Goal: Entertainment & Leisure: Consume media (video, audio)

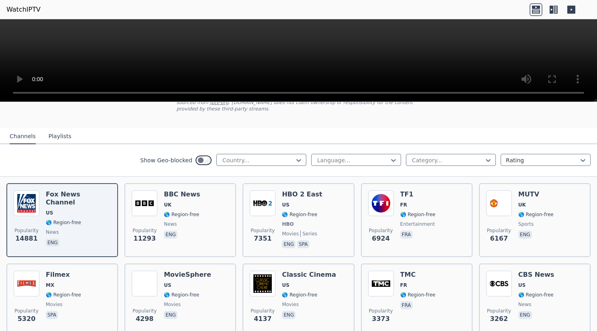
scroll to position [80, 0]
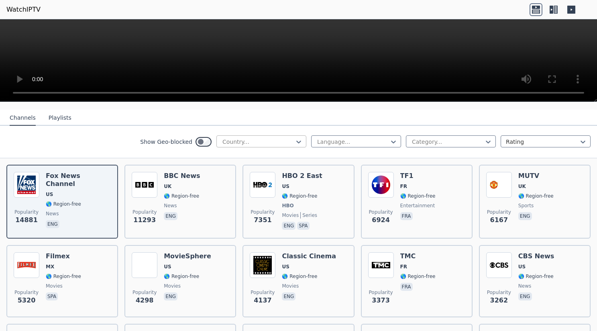
click at [286, 138] on div at bounding box center [258, 142] width 73 height 8
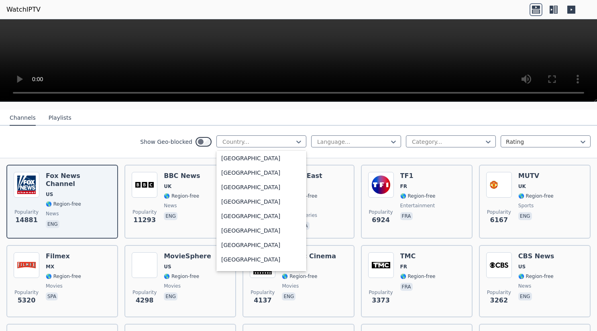
scroll to position [2752, 0]
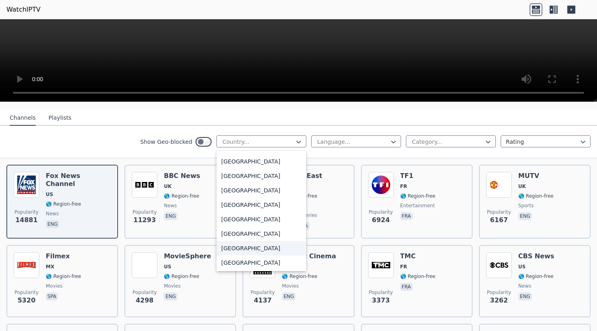
click at [241, 241] on div "[GEOGRAPHIC_DATA]" at bounding box center [261, 248] width 90 height 14
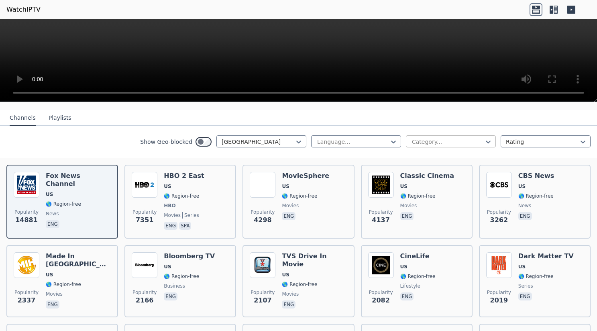
click at [452, 138] on div at bounding box center [447, 142] width 73 height 8
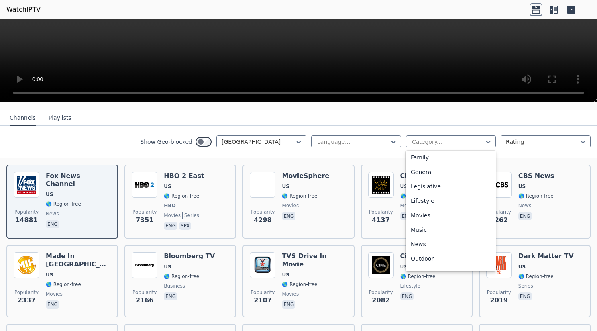
scroll to position [163, 0]
click at [587, 145] on div "Show Geo-blocked [GEOGRAPHIC_DATA] Language... 27 results available. Use Up and…" at bounding box center [298, 142] width 597 height 33
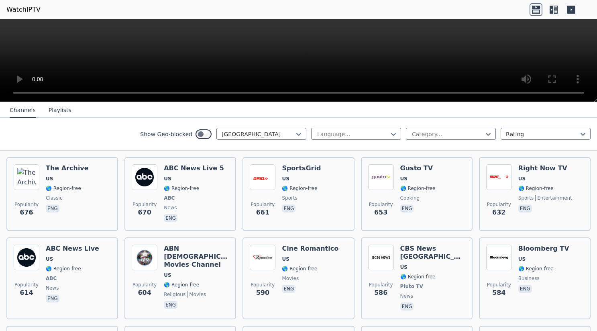
scroll to position [606, 0]
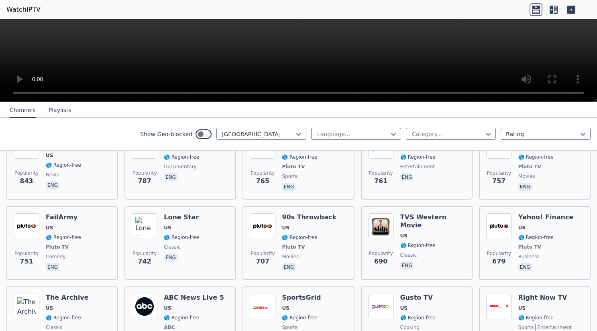
click at [55, 109] on button "Playlists" at bounding box center [60, 110] width 23 height 15
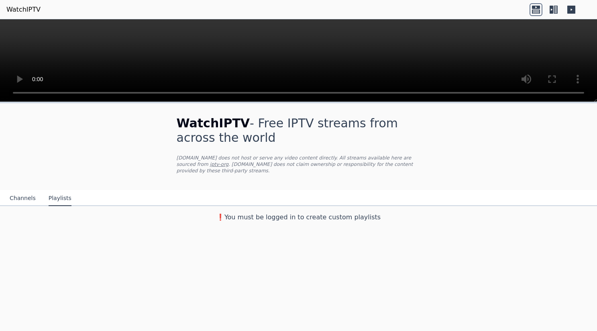
scroll to position [0, 0]
click at [17, 191] on button "Channels" at bounding box center [23, 198] width 26 height 15
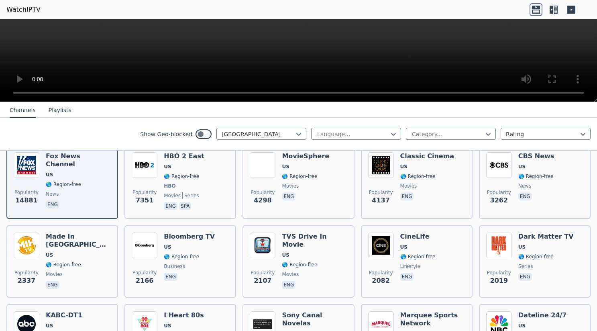
scroll to position [80, 0]
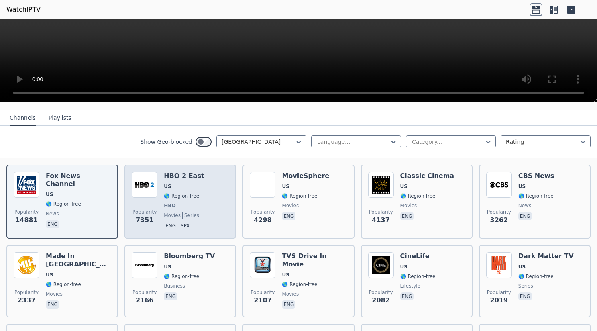
click at [195, 180] on div "Popularity 7351 HBO 2 East US 🌎 Region-free HBO movies series eng spa" at bounding box center [180, 201] width 97 height 59
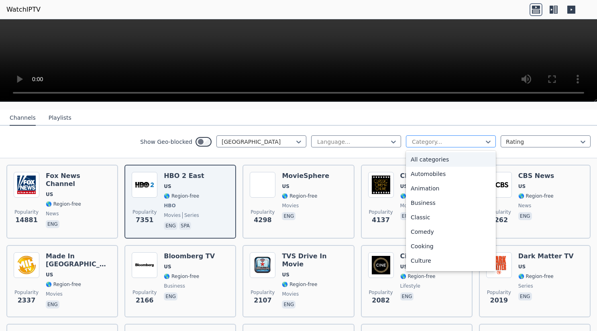
click at [462, 138] on div at bounding box center [447, 142] width 73 height 8
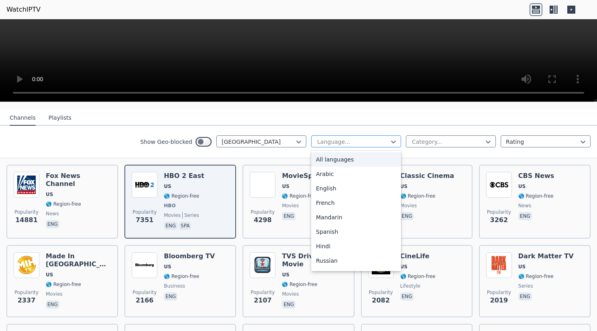
click at [375, 138] on div at bounding box center [352, 142] width 73 height 8
click at [322, 182] on div "English" at bounding box center [356, 188] width 90 height 14
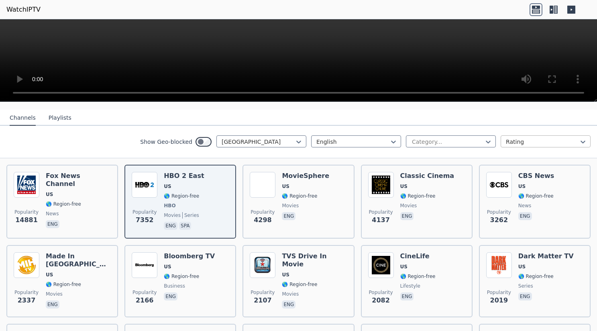
click at [531, 138] on div at bounding box center [542, 142] width 73 height 8
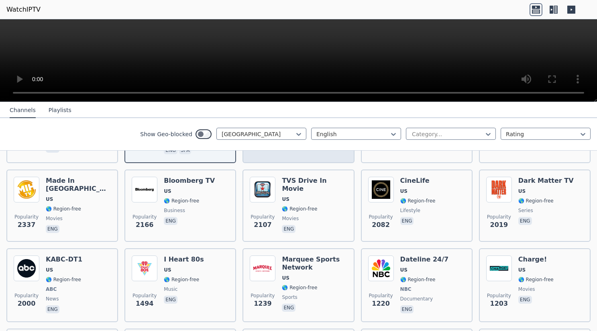
scroll to position [161, 0]
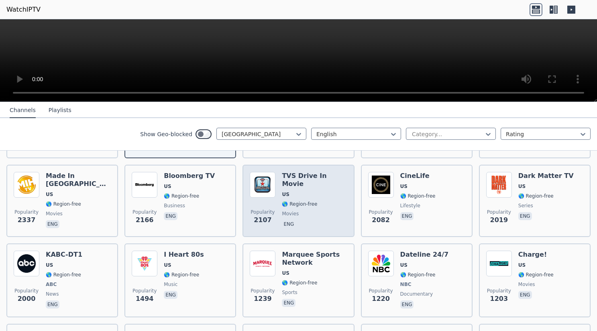
click at [313, 220] on span "eng" at bounding box center [314, 225] width 65 height 10
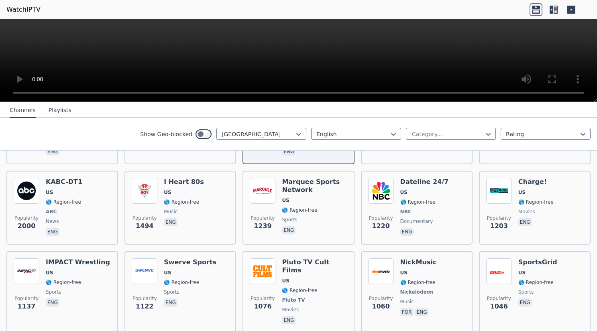
scroll to position [241, 0]
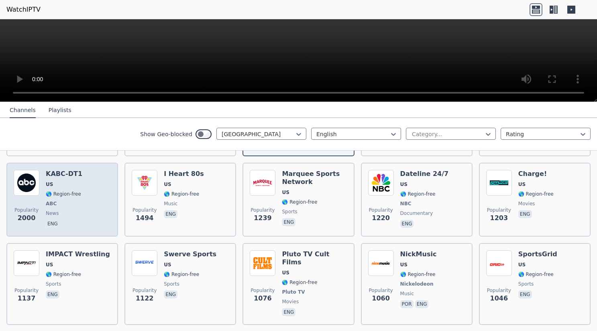
click at [67, 200] on span "ABC" at bounding box center [64, 203] width 37 height 6
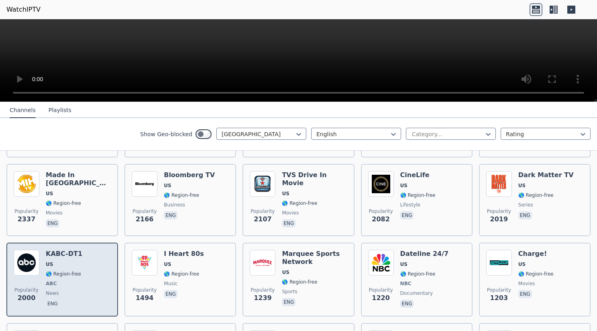
scroll to position [161, 0]
click at [56, 272] on div "KABC-DT1 US 🌎 Region-free ABC news eng" at bounding box center [64, 279] width 37 height 59
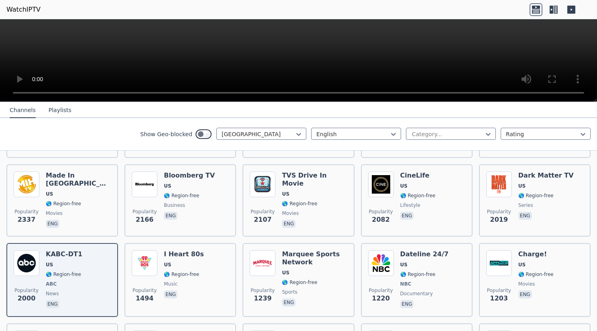
click at [552, 9] on icon at bounding box center [553, 9] width 13 height 13
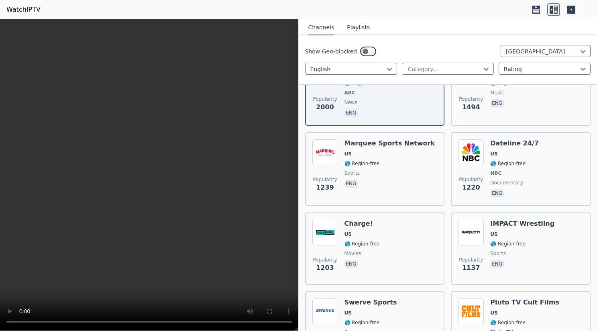
scroll to position [482, 0]
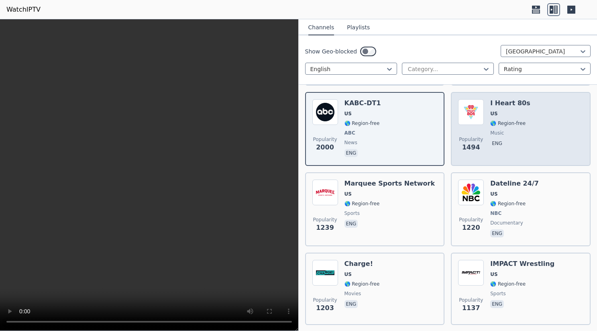
click at [507, 130] on span "music" at bounding box center [510, 133] width 40 height 6
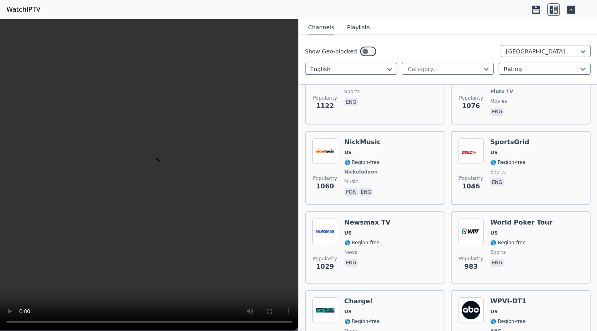
scroll to position [763, 0]
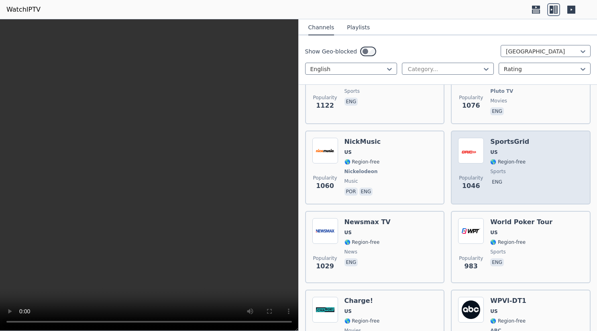
click at [496, 161] on div "SportsGrid US 🌎 Region-free sports eng" at bounding box center [509, 167] width 39 height 59
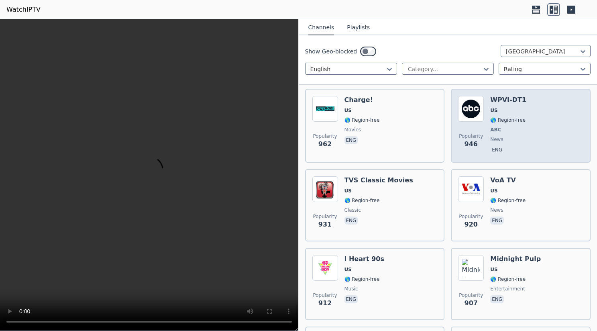
scroll to position [924, 0]
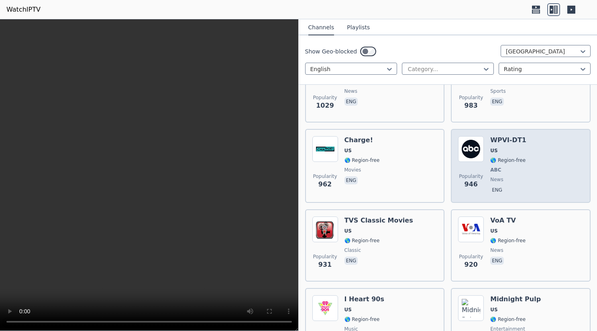
click at [515, 149] on div "WPVI-DT1 US 🌎 Region-free ABC news eng" at bounding box center [508, 165] width 36 height 59
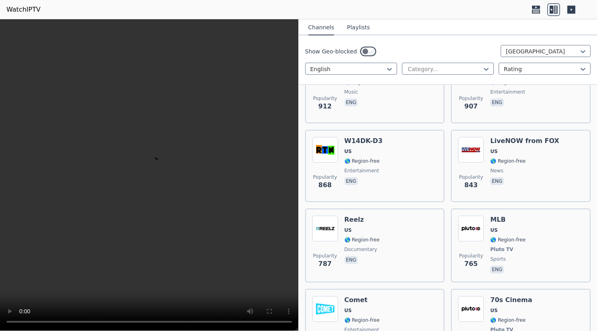
scroll to position [1165, 0]
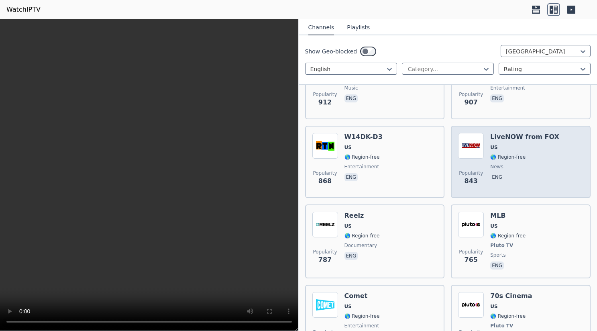
click at [513, 163] on div "LiveNOW from FOX US 🌎 Region-free news eng" at bounding box center [524, 162] width 69 height 58
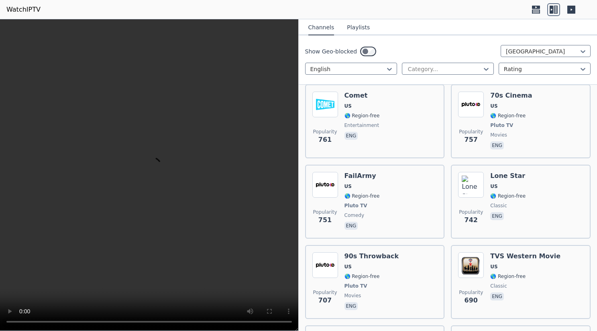
scroll to position [1365, 0]
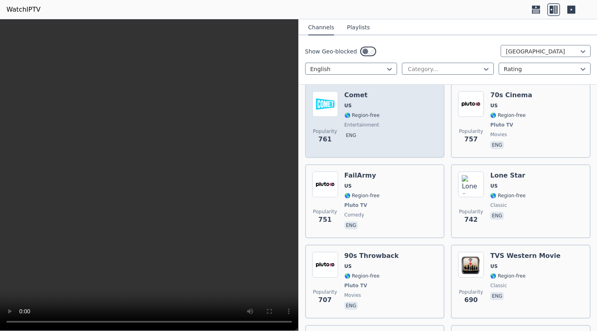
click at [370, 131] on span "eng" at bounding box center [361, 136] width 35 height 10
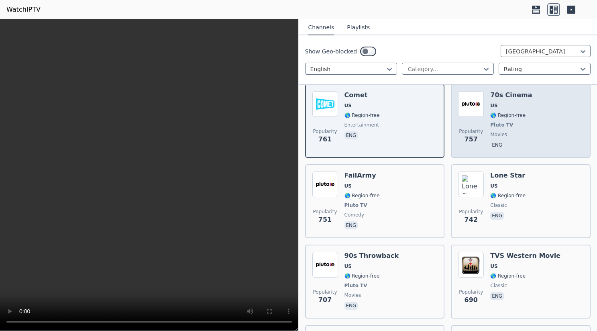
click at [491, 122] on span "Pluto TV" at bounding box center [501, 125] width 23 height 6
